Goal: Task Accomplishment & Management: Manage account settings

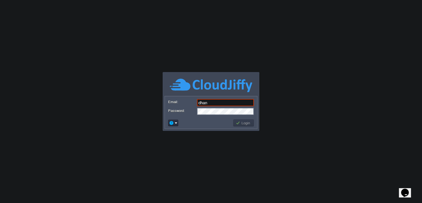
type input "[PERSON_NAME][EMAIL_ADDRESS][PERSON_NAME][DOMAIN_NAME]"
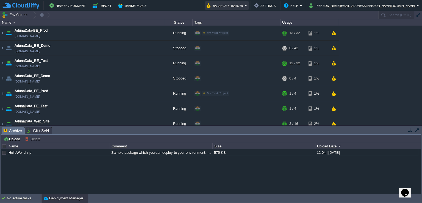
click at [244, 6] on button "Balance ₹-15456.69" at bounding box center [225, 5] width 38 height 7
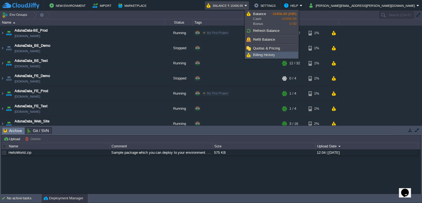
click at [270, 55] on span "Billing History" at bounding box center [264, 55] width 22 height 4
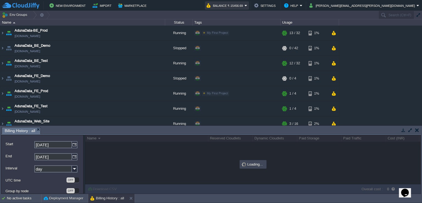
click at [244, 4] on button "Balance ₹-15456.69" at bounding box center [225, 5] width 38 height 7
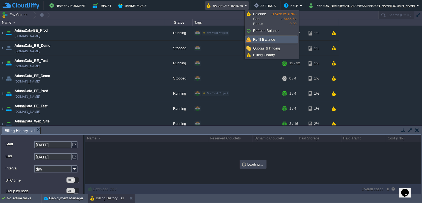
click at [273, 37] on link "Refill Balance" at bounding box center [271, 40] width 52 height 6
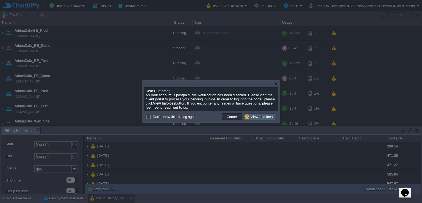
click at [257, 114] on button "View Invoices" at bounding box center [260, 116] width 30 height 5
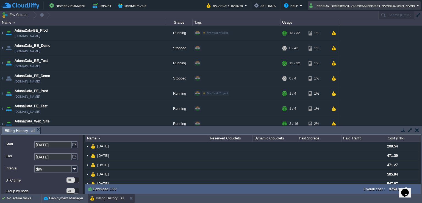
click at [411, 2] on button "[PERSON_NAME][EMAIL_ADDRESS][PERSON_NAME][DOMAIN_NAME]" at bounding box center [362, 5] width 107 height 7
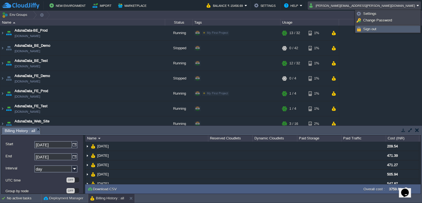
click at [384, 29] on link "Sign out" at bounding box center [387, 29] width 64 height 6
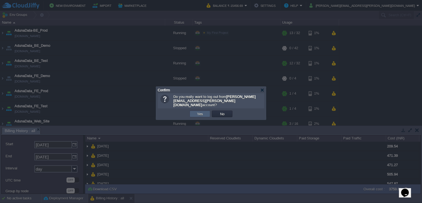
click at [204, 111] on td "Yes" at bounding box center [199, 113] width 21 height 7
